Goal: Contribute content: Add original content to the website for others to see

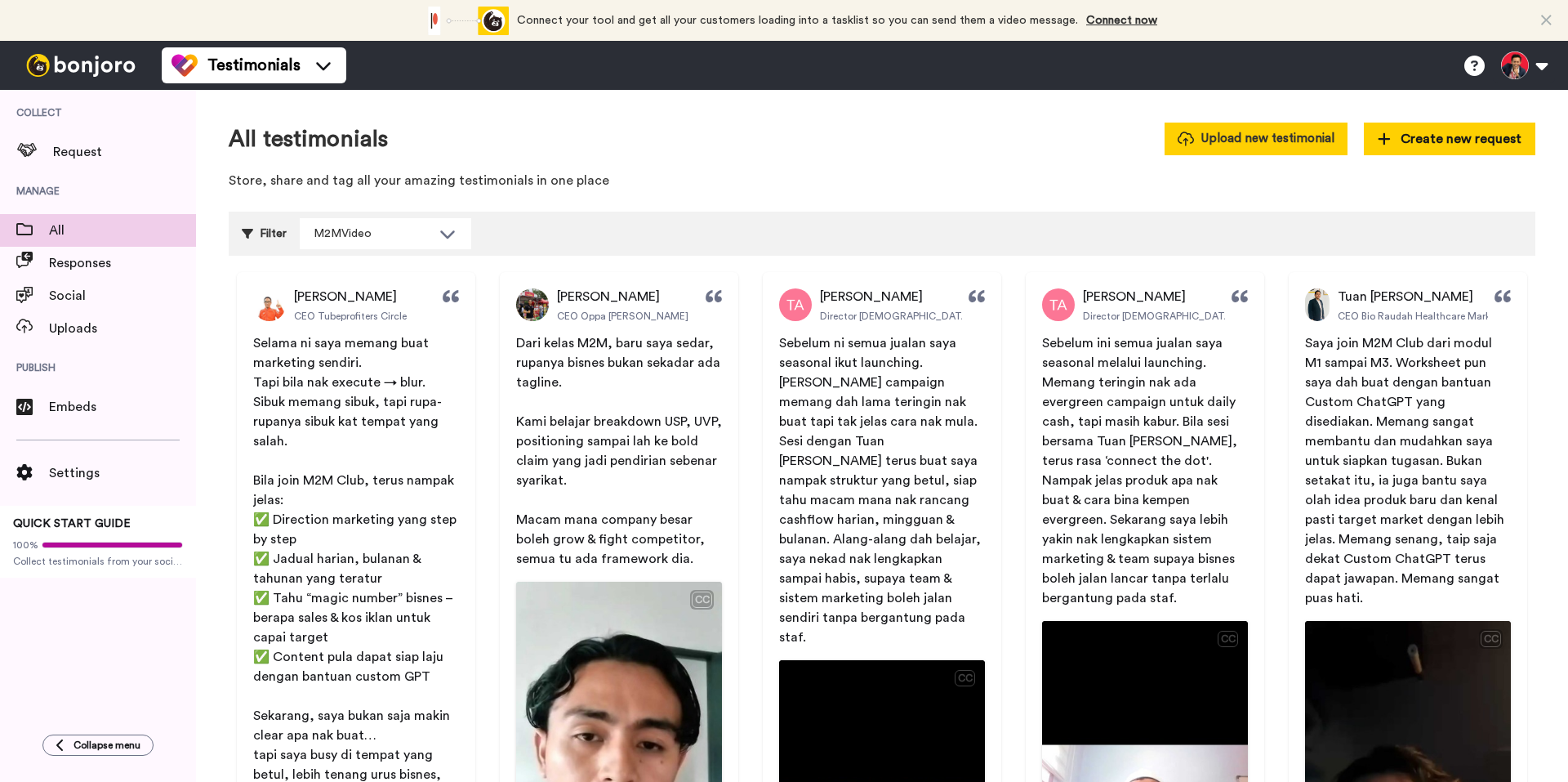
click at [1249, 147] on button "Upload new testimonial" at bounding box center [1256, 138] width 183 height 32
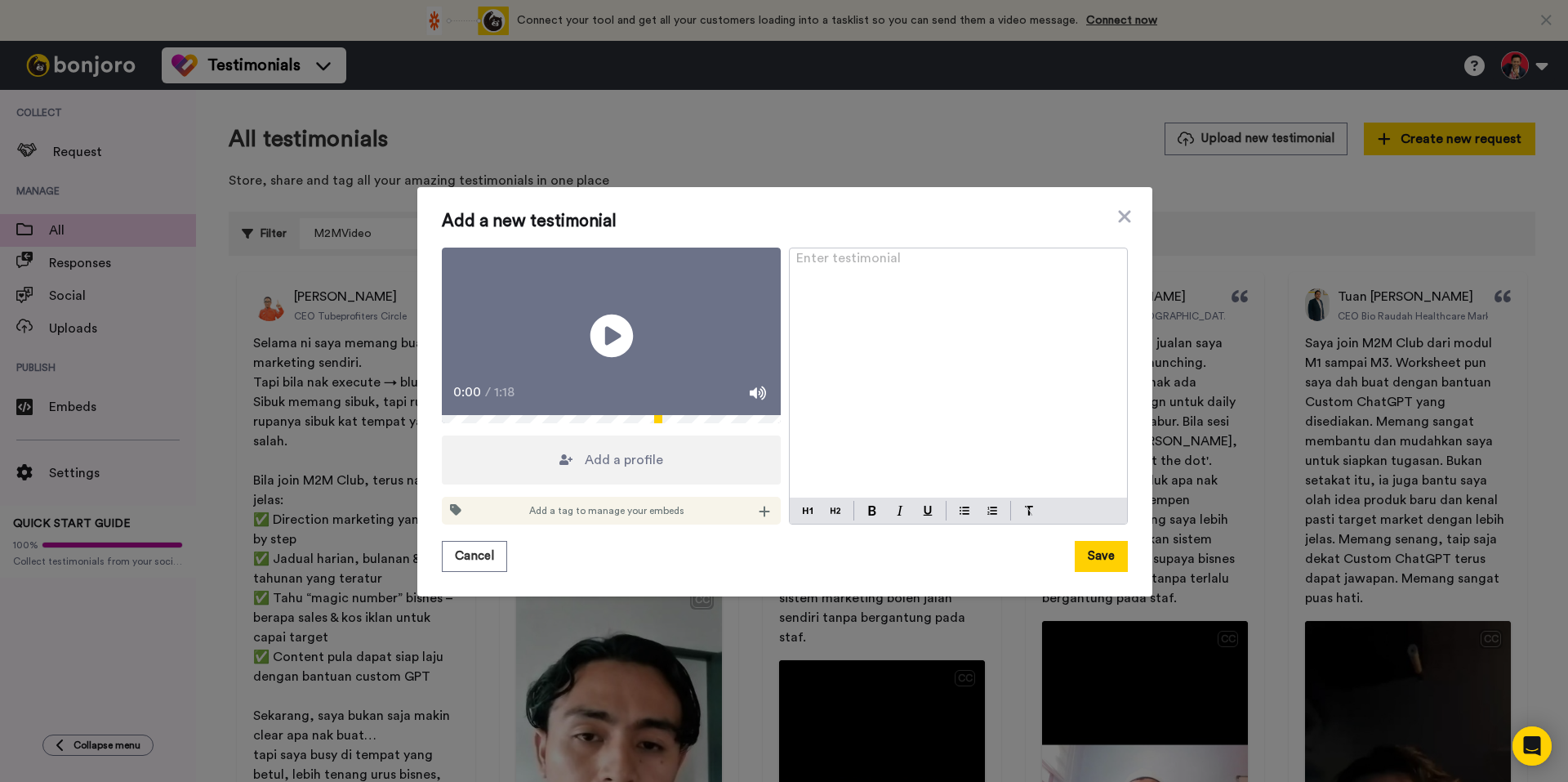
click at [614, 354] on icon at bounding box center [611, 335] width 44 height 44
click at [617, 348] on icon at bounding box center [611, 335] width 44 height 44
click at [850, 256] on div "Enter testimonial ﻿" at bounding box center [958, 373] width 337 height 250
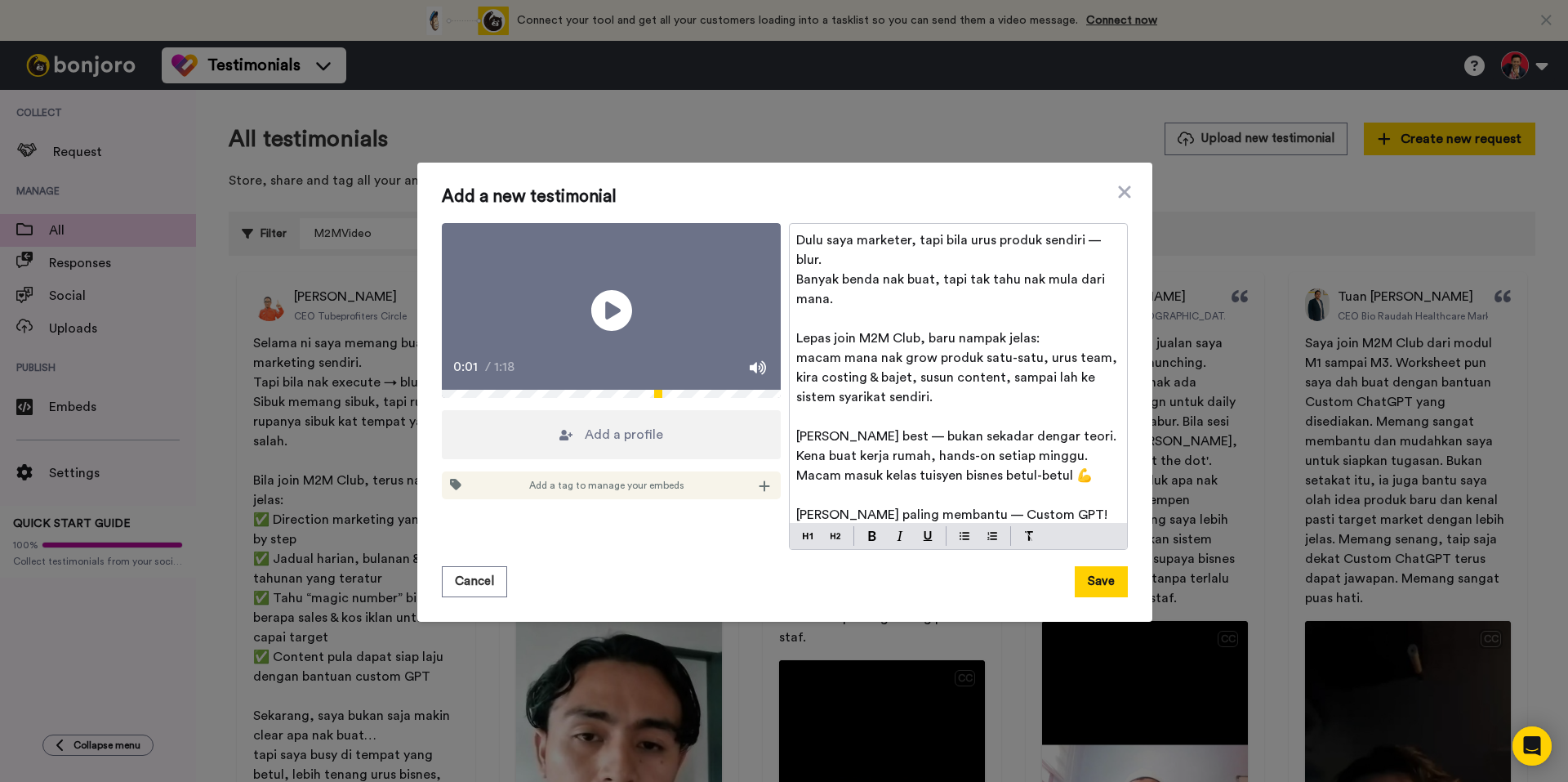
click at [1090, 243] on span "Dulu saya marketer, tapi bila urus produk sendiri — blur." at bounding box center [951, 250] width 308 height 33
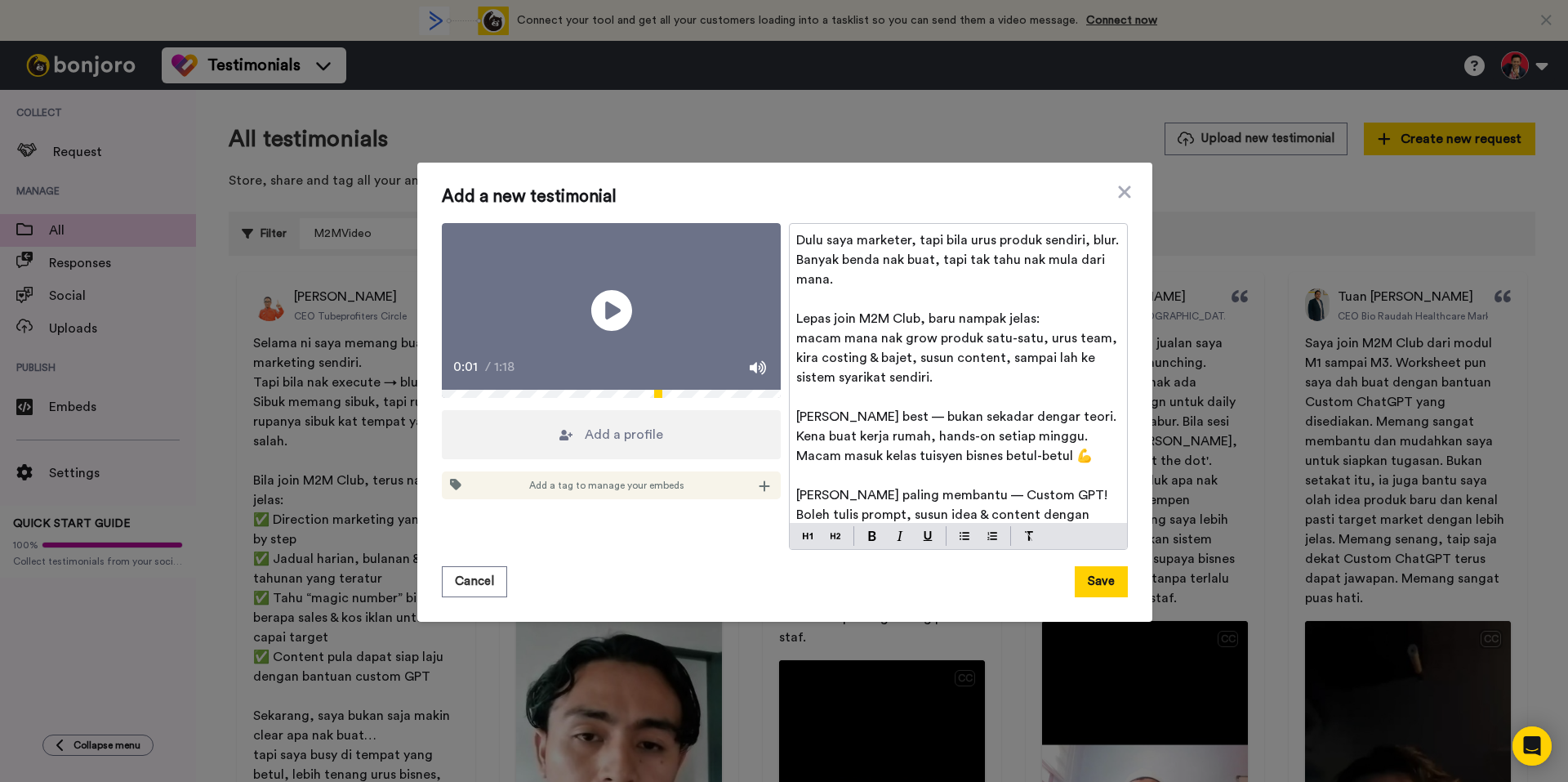
click at [1110, 236] on div "Dulu saya marketer, tapi bila urus produk sendiri, blur. Banyak benda nak buat,…" at bounding box center [958, 373] width 337 height 299
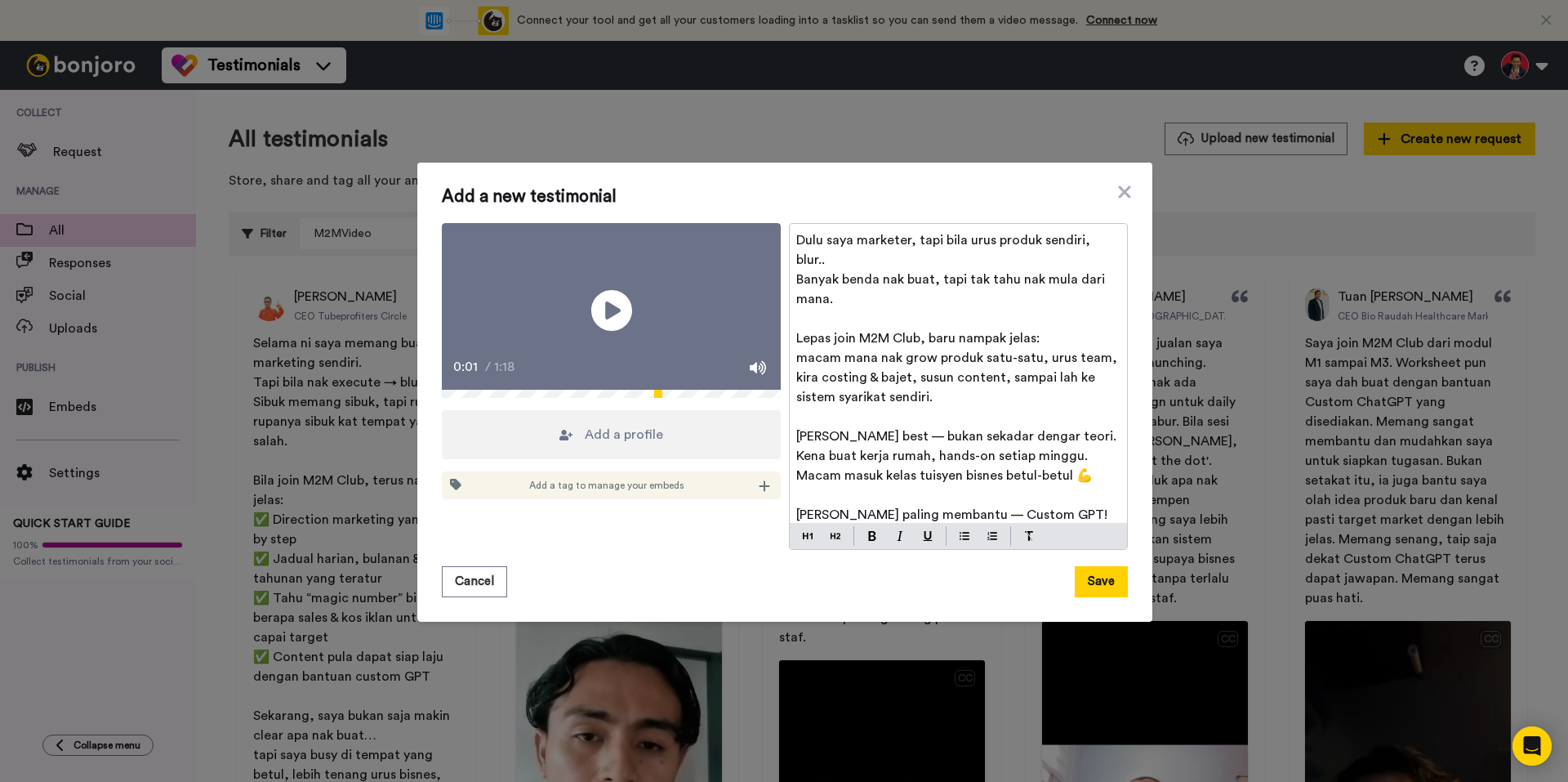
click at [862, 437] on span "[PERSON_NAME] best — bukan sekadar dengar teori." at bounding box center [957, 436] width 320 height 13
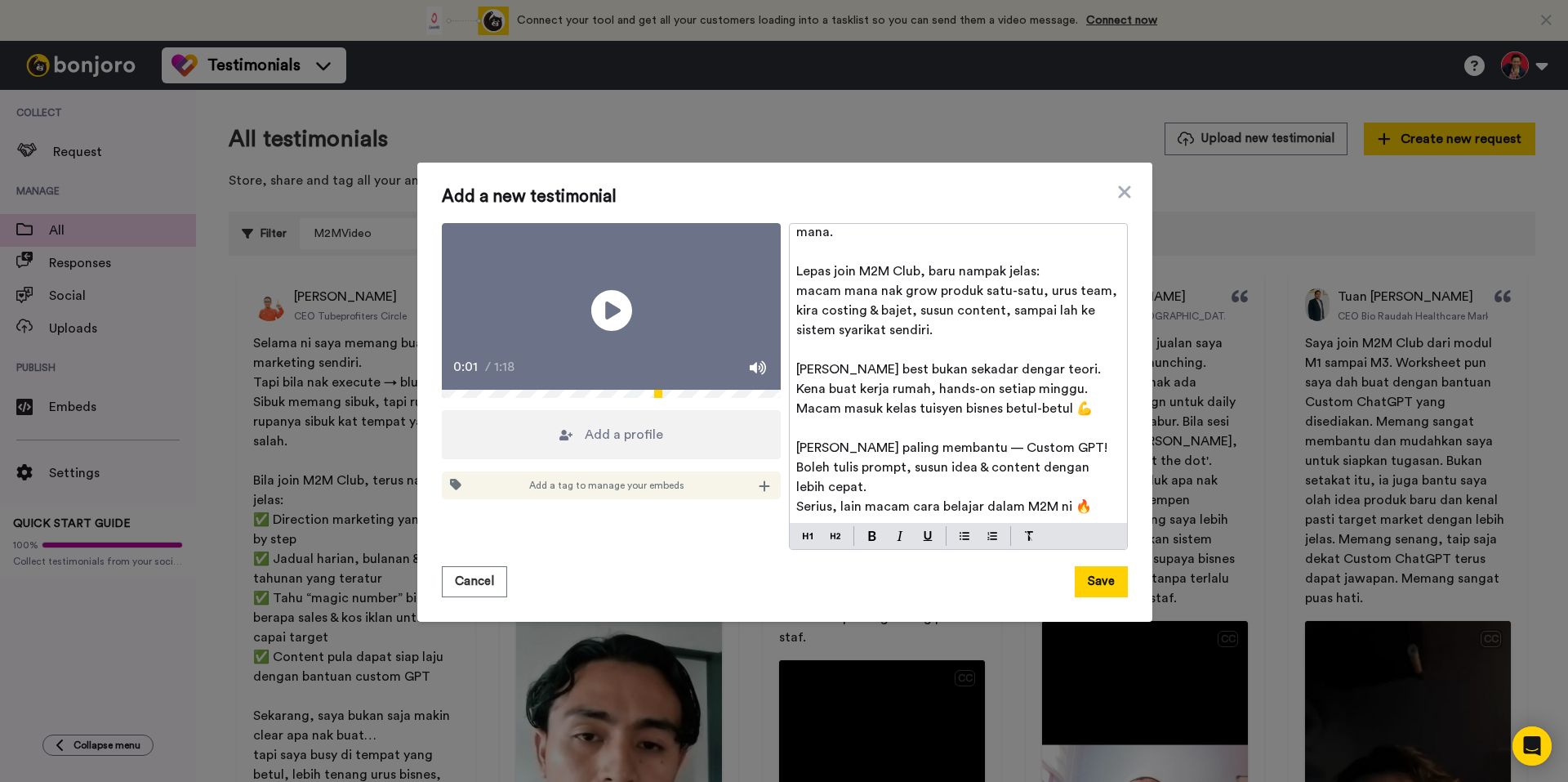
click at [935, 447] on span "[PERSON_NAME] paling membantu — Custom GPT!" at bounding box center [952, 448] width 311 height 13
click at [977, 449] on span "[PERSON_NAME] paling membantu, Custom GPT!" at bounding box center [947, 448] width 300 height 13
click at [935, 485] on p "Boleh tulis prompt, susun idea & content dengan lebih cepat." at bounding box center [958, 477] width 324 height 39
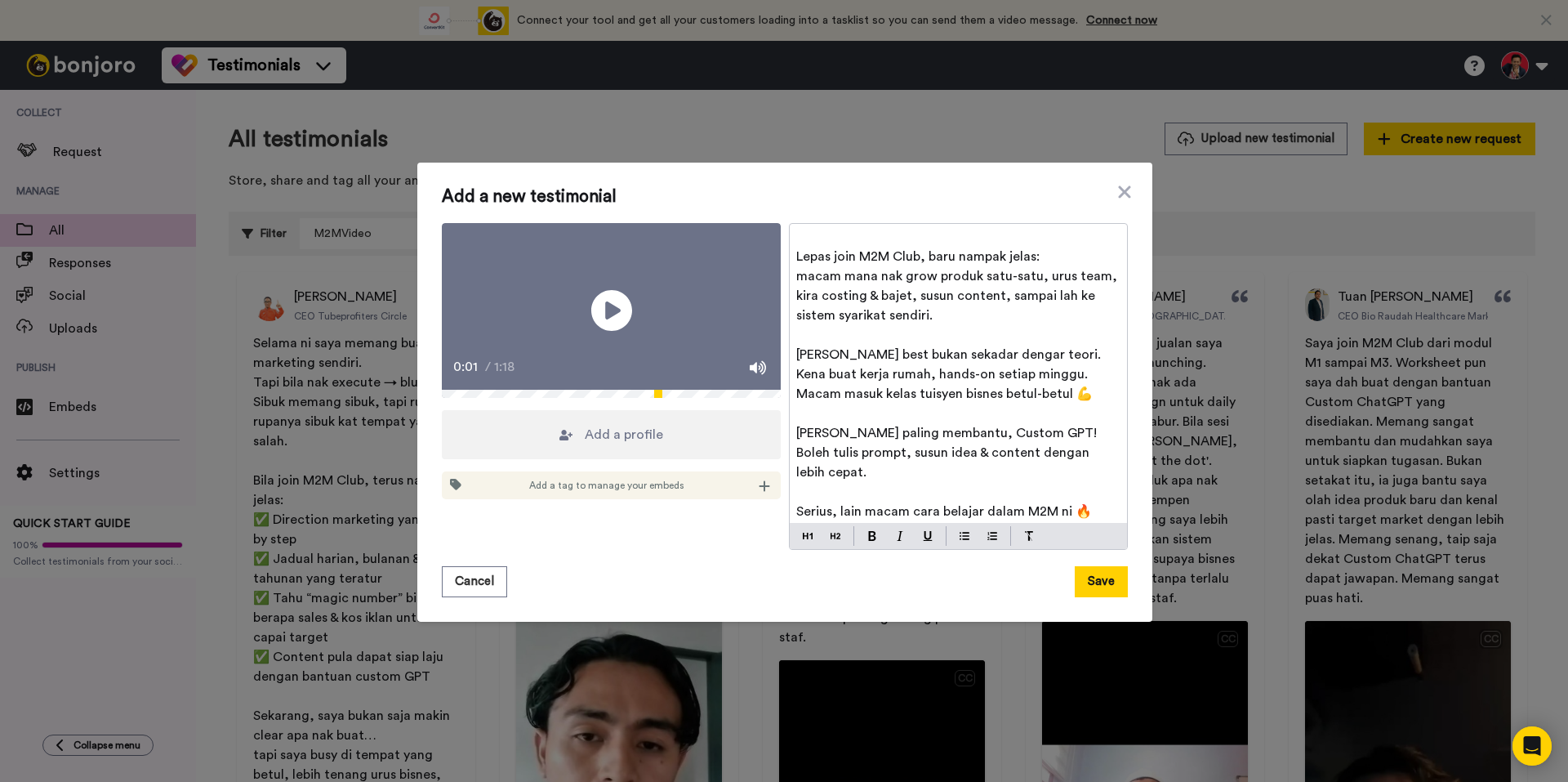
scroll to position [87, 0]
click at [623, 445] on span "Add a profile" at bounding box center [623, 435] width 79 height 20
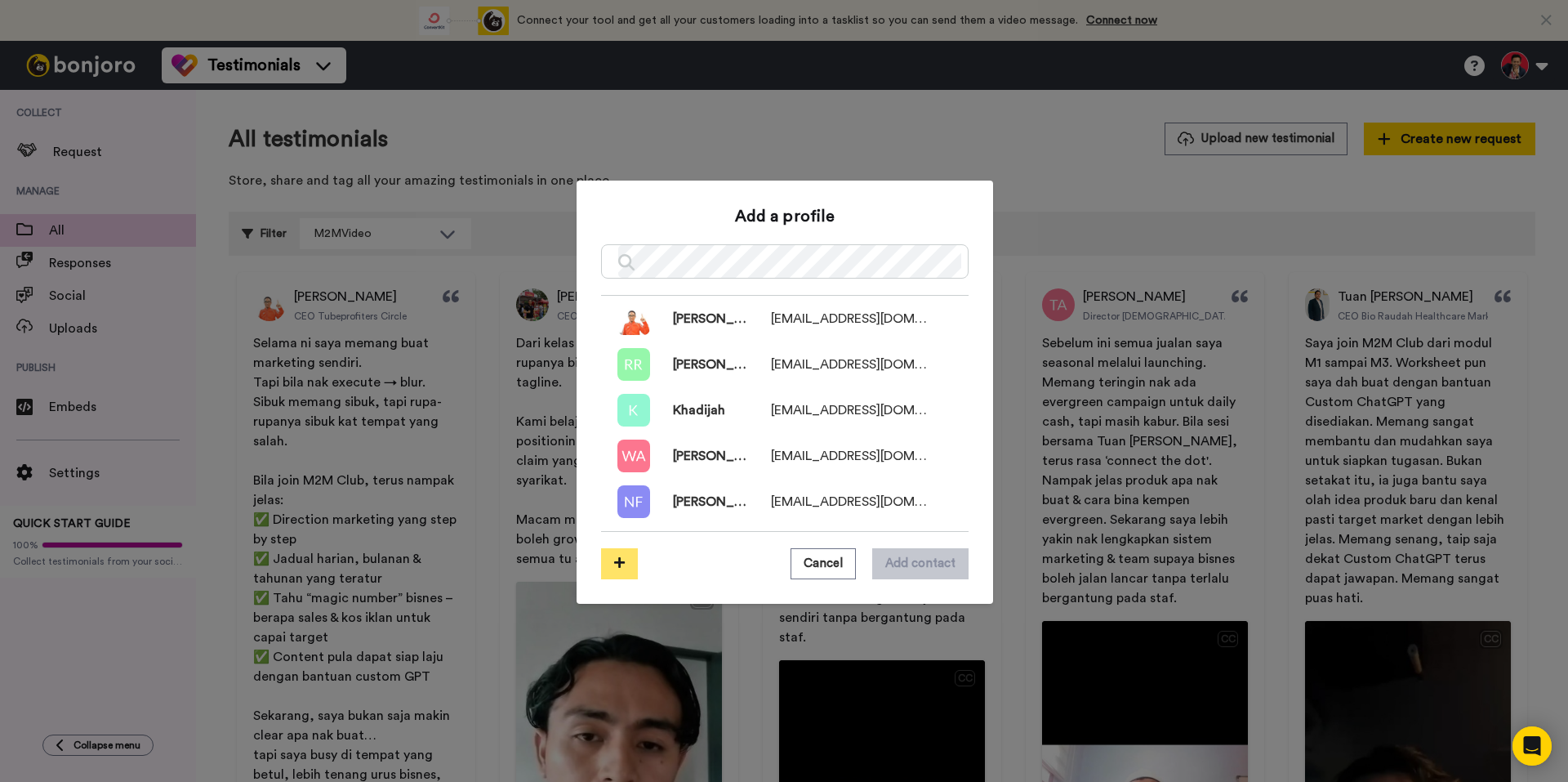
click at [617, 561] on icon at bounding box center [619, 562] width 11 height 12
